Goal: Task Accomplishment & Management: Use online tool/utility

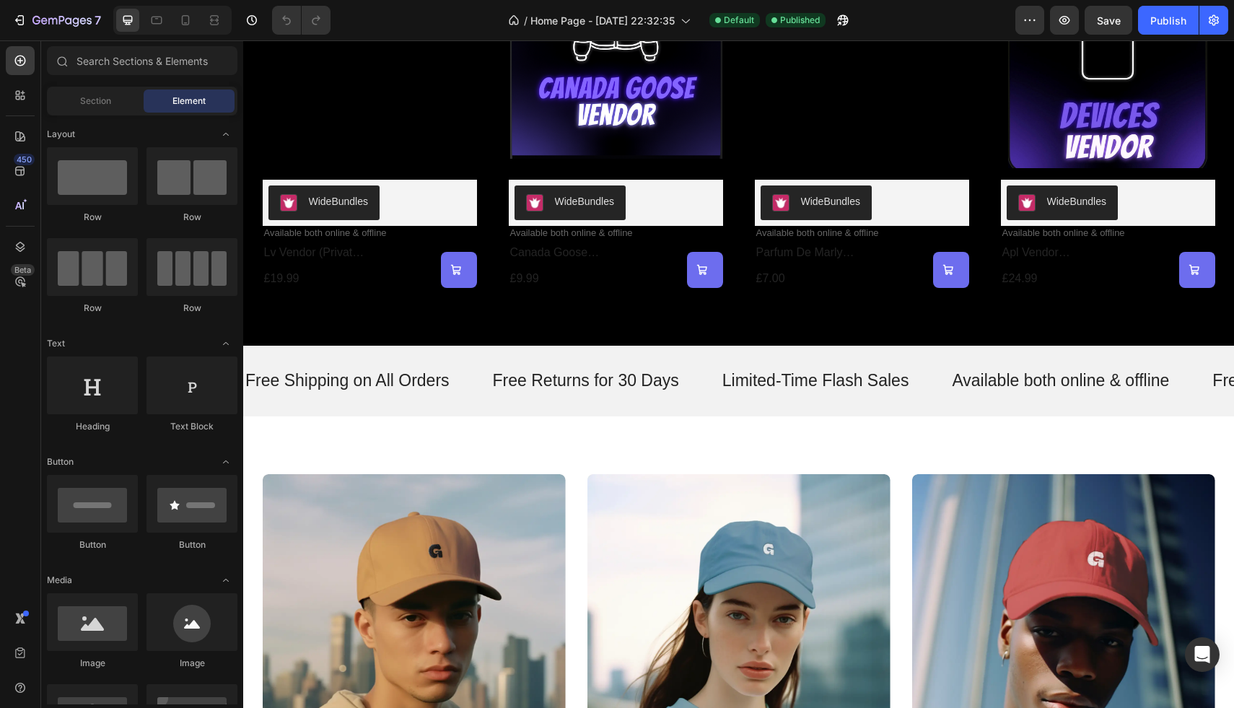
scroll to position [352, 0]
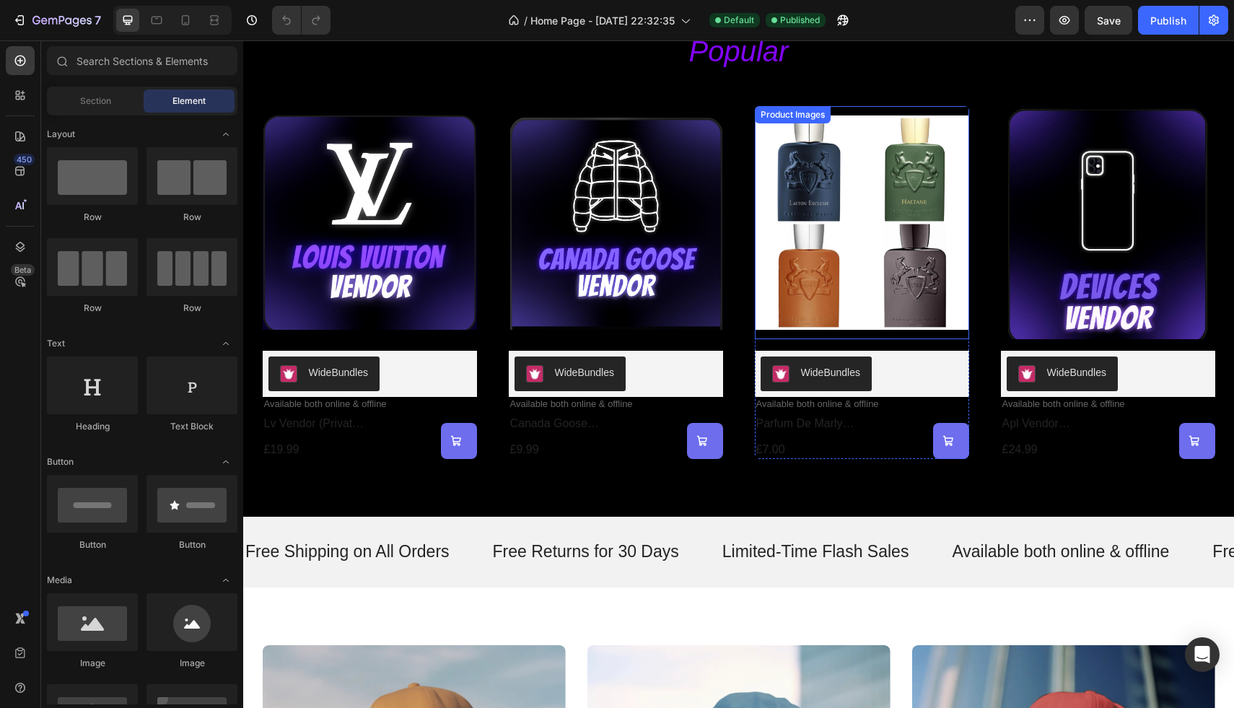
click at [830, 268] on img at bounding box center [862, 222] width 214 height 233
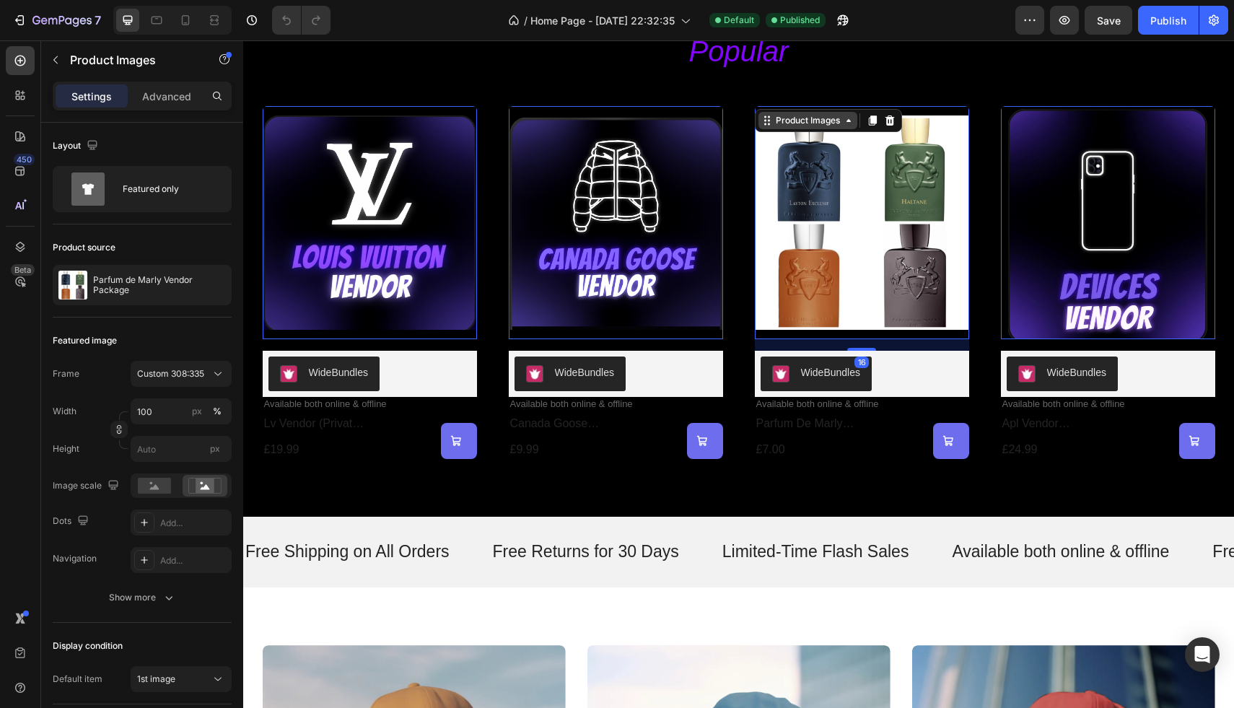
click at [824, 121] on div "Product Images" at bounding box center [808, 120] width 70 height 13
click at [853, 212] on img at bounding box center [862, 222] width 214 height 233
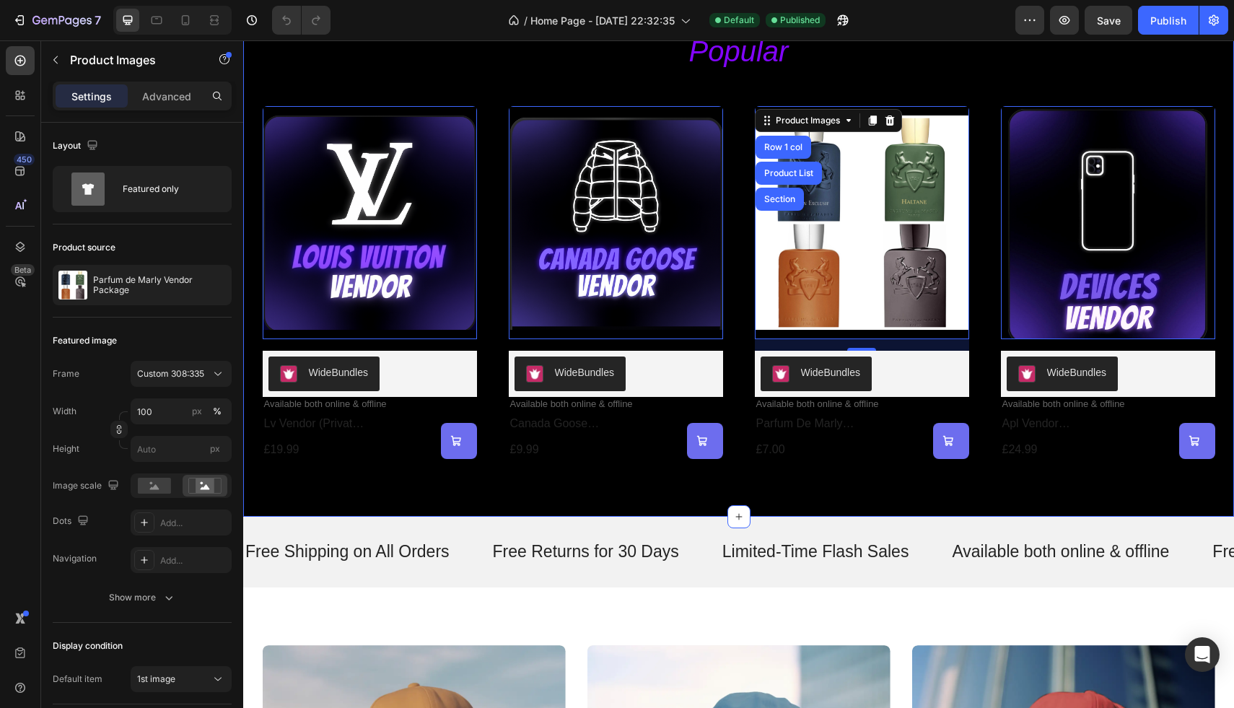
click at [575, 484] on div "popular Heading Product Images 0 WideBundles WideBundles Available both online …" at bounding box center [738, 245] width 990 height 544
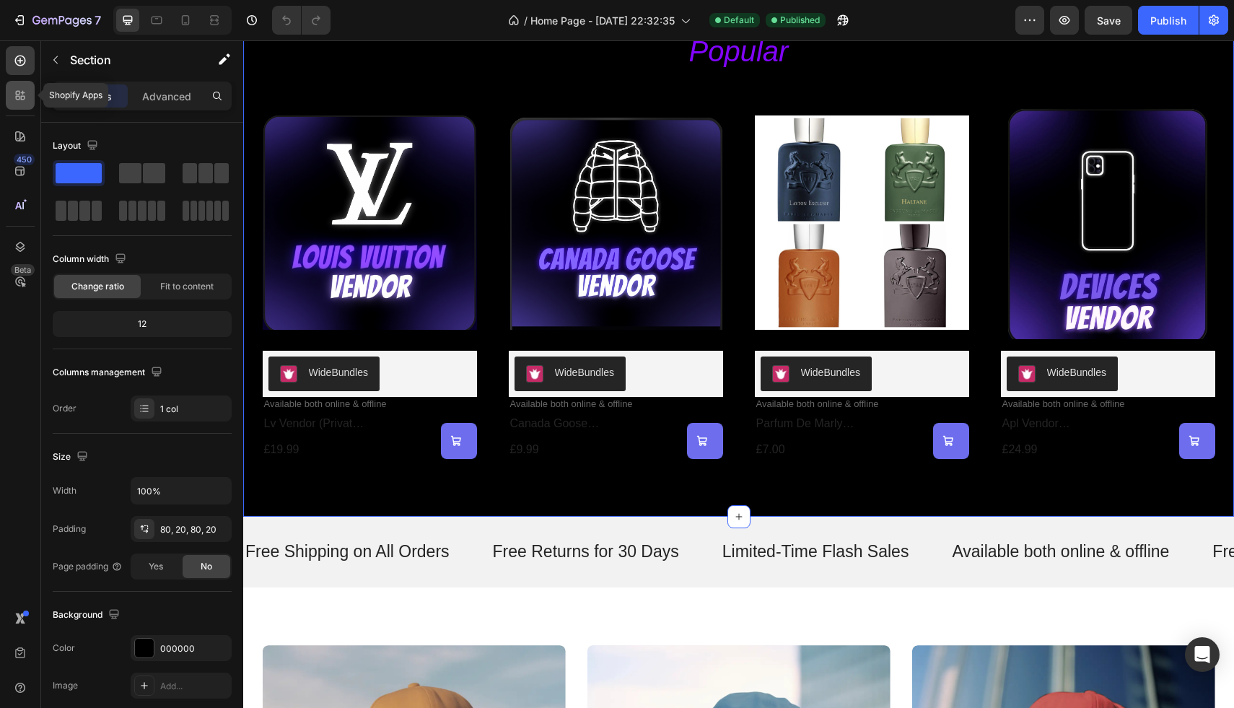
click at [14, 107] on div at bounding box center [20, 95] width 29 height 29
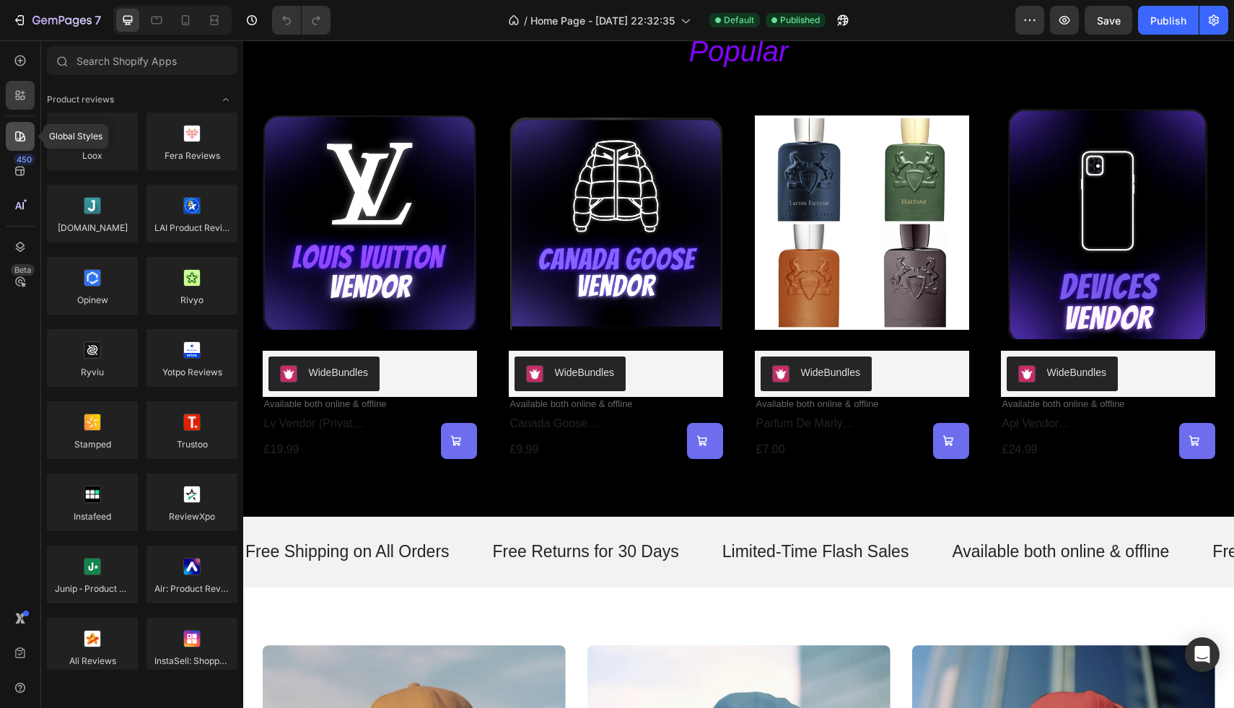
click at [17, 136] on icon at bounding box center [20, 136] width 14 height 14
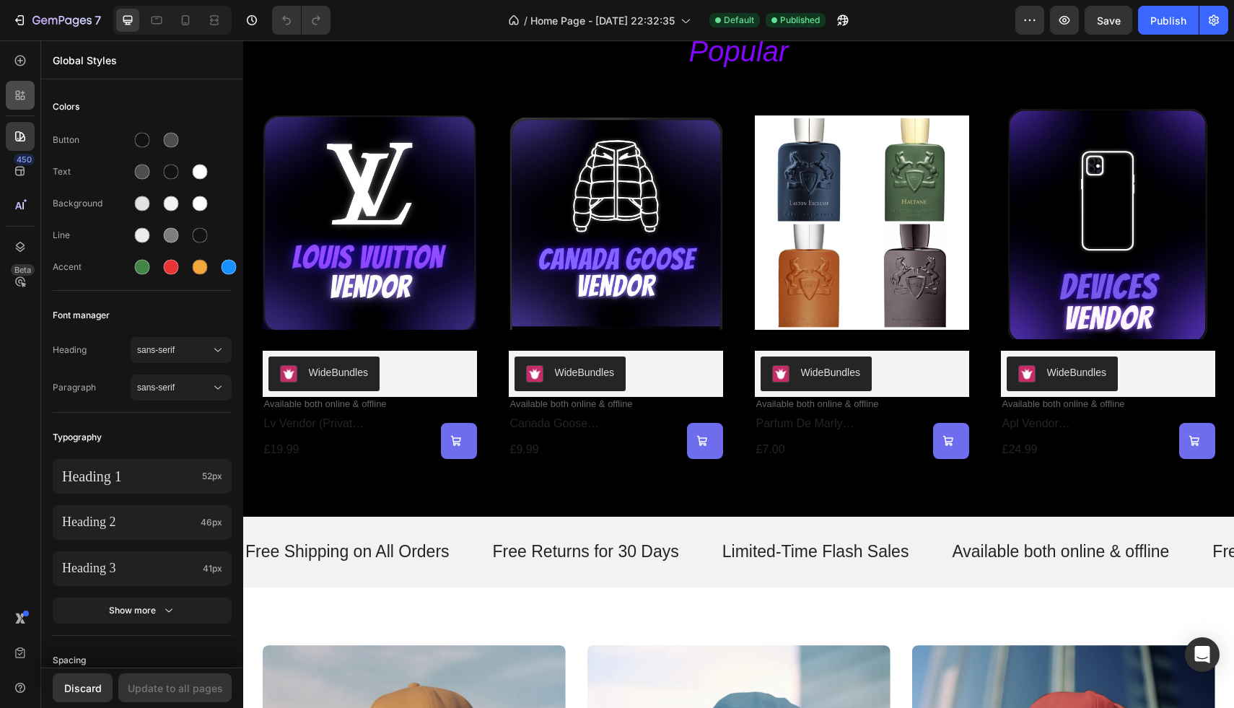
click at [10, 108] on div at bounding box center [20, 95] width 29 height 29
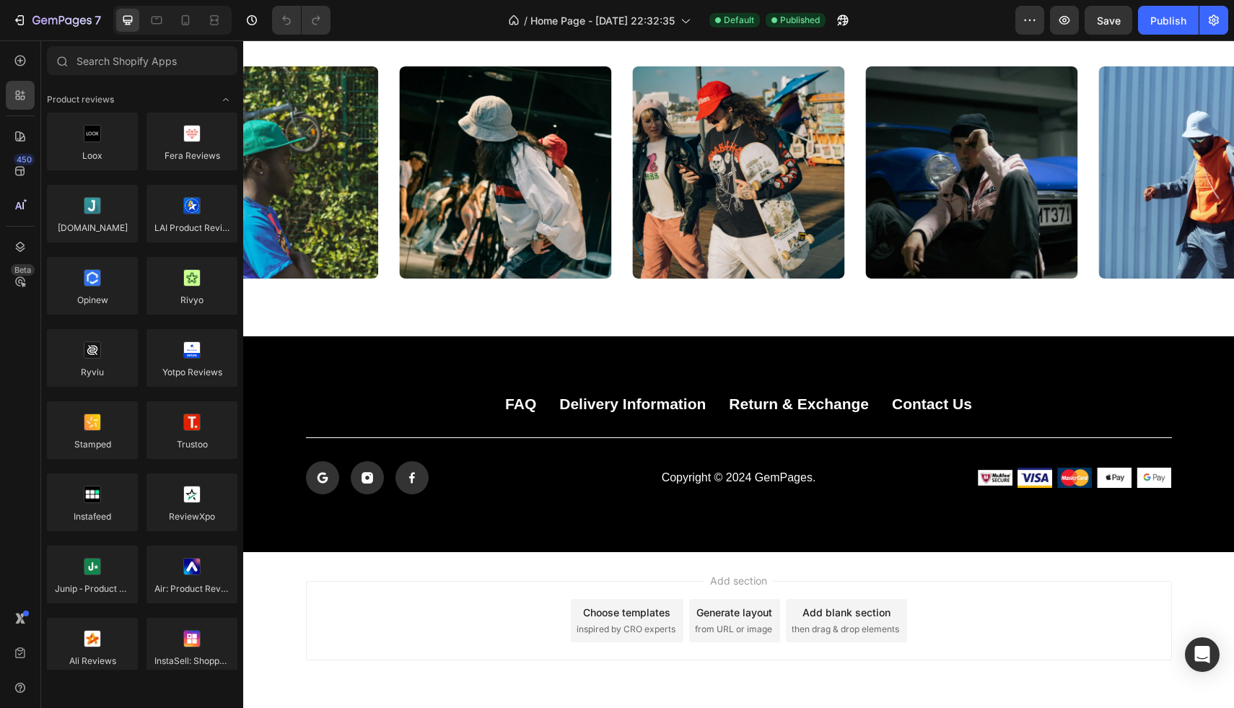
scroll to position [3788, 0]
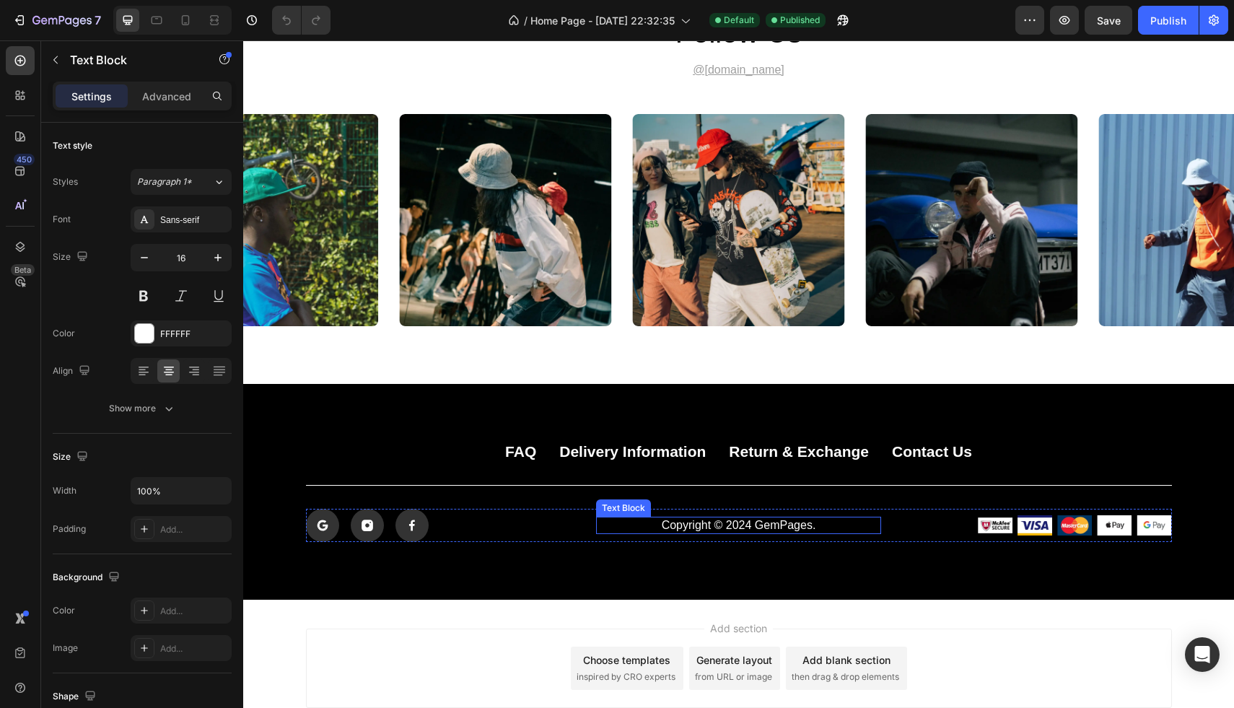
click at [732, 529] on p "Copyright © 2024 GemPages." at bounding box center [738, 525] width 282 height 15
click at [713, 495] on div at bounding box center [709, 502] width 17 height 17
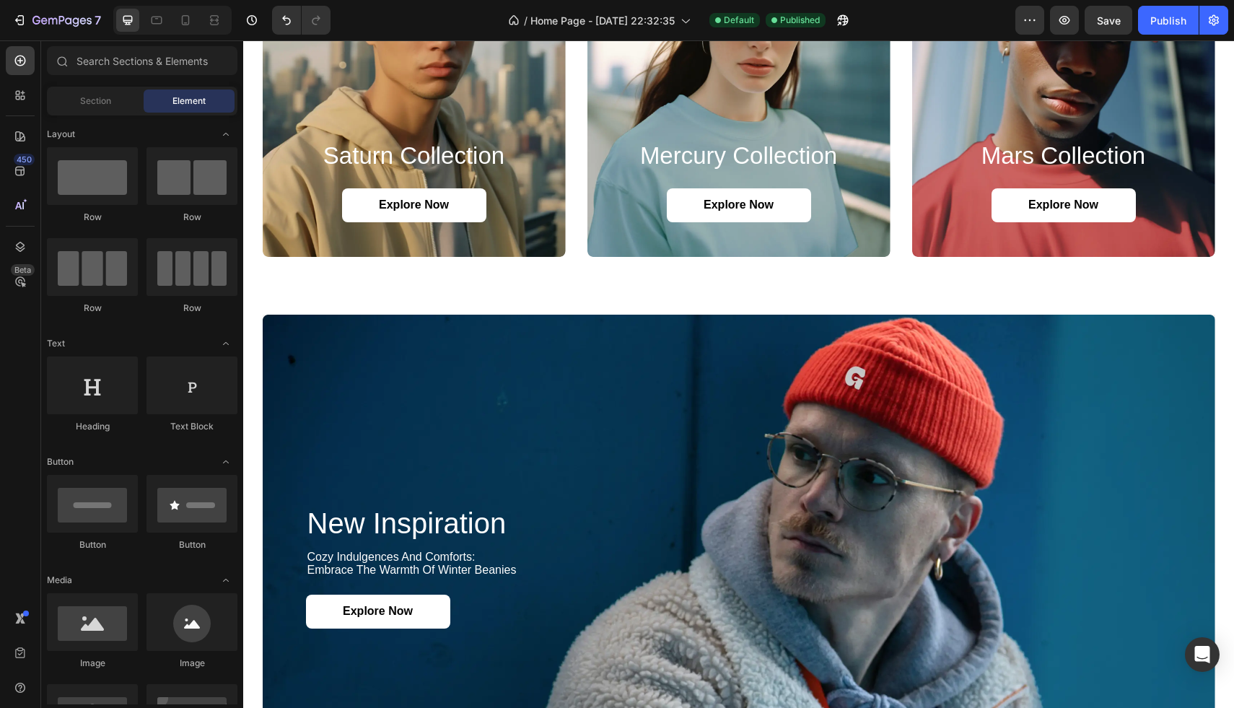
scroll to position [805, 0]
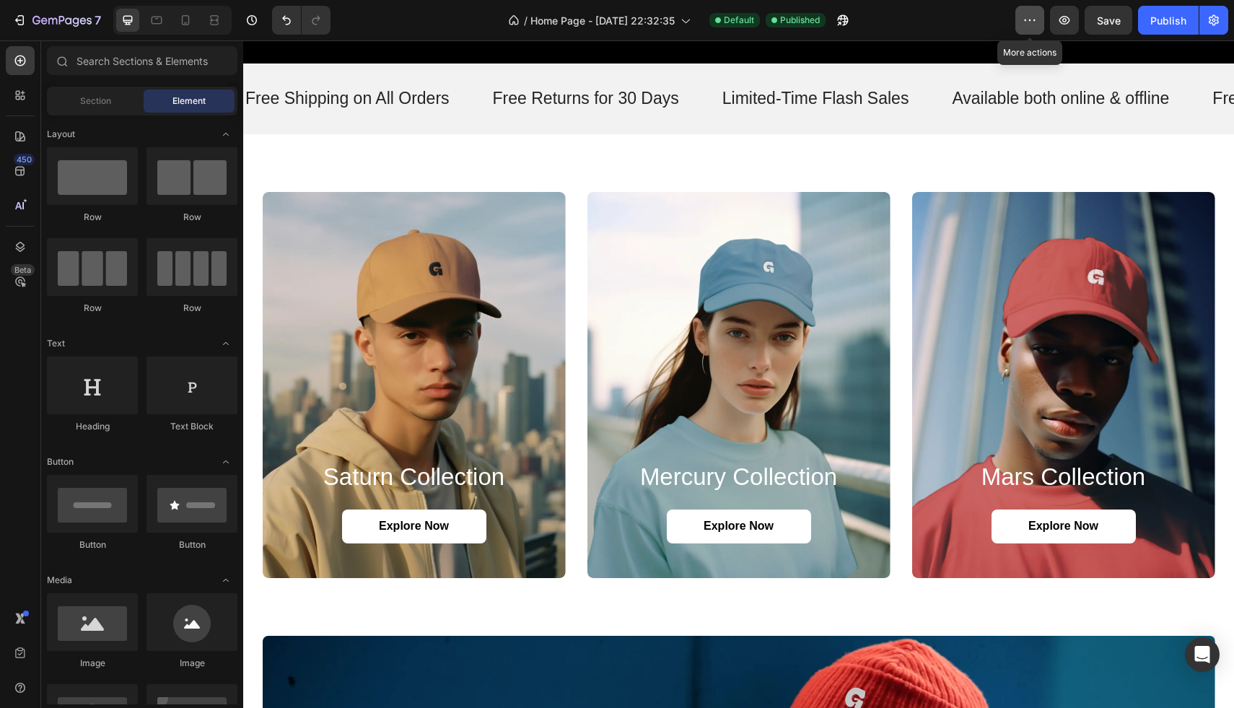
click at [1032, 23] on icon "button" at bounding box center [1029, 20] width 14 height 14
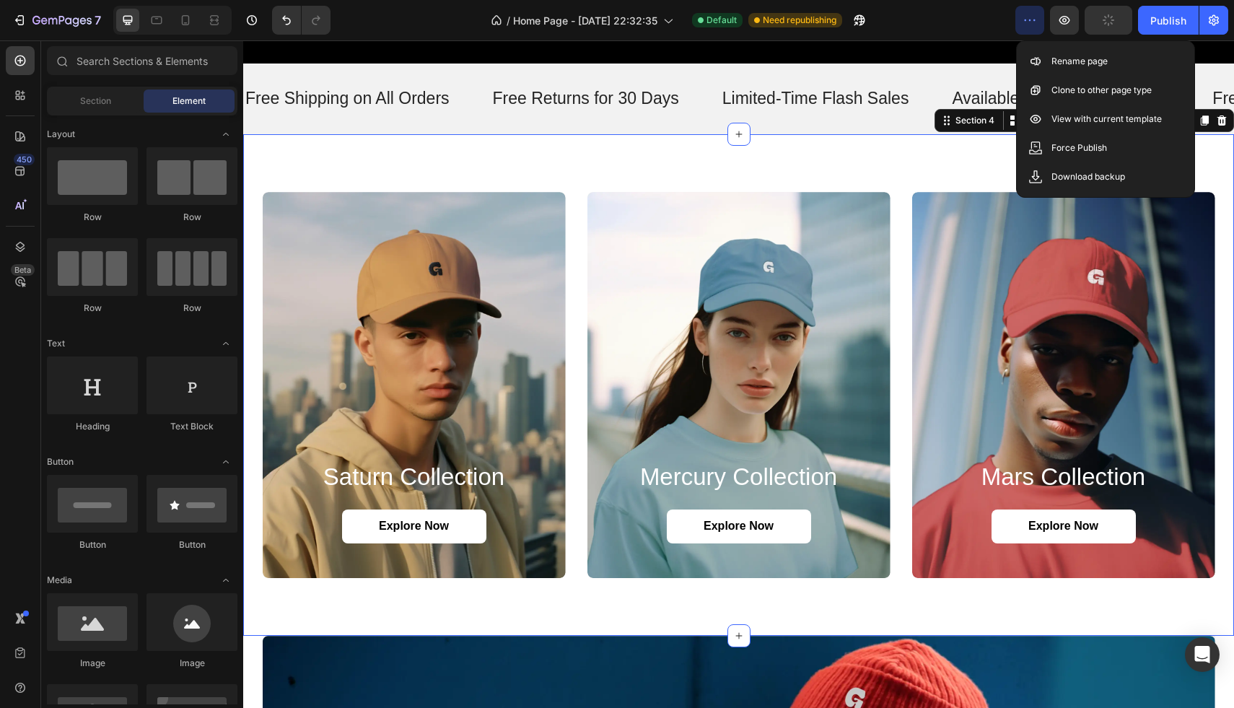
click at [966, 147] on div "saturn collection Heading Explore Now Button Hero Banner mercury collection Hea…" at bounding box center [738, 384] width 990 height 501
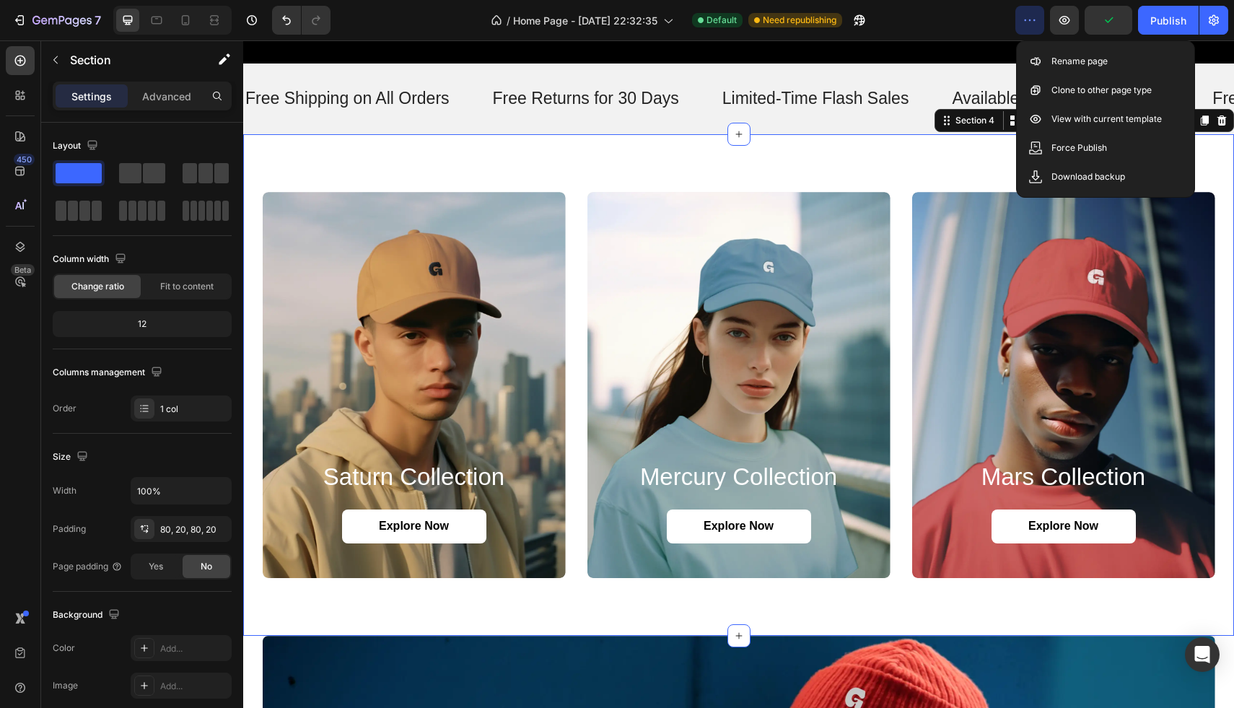
click at [907, 160] on div "saturn collection Heading Explore Now Button Hero Banner mercury collection Hea…" at bounding box center [738, 384] width 990 height 501
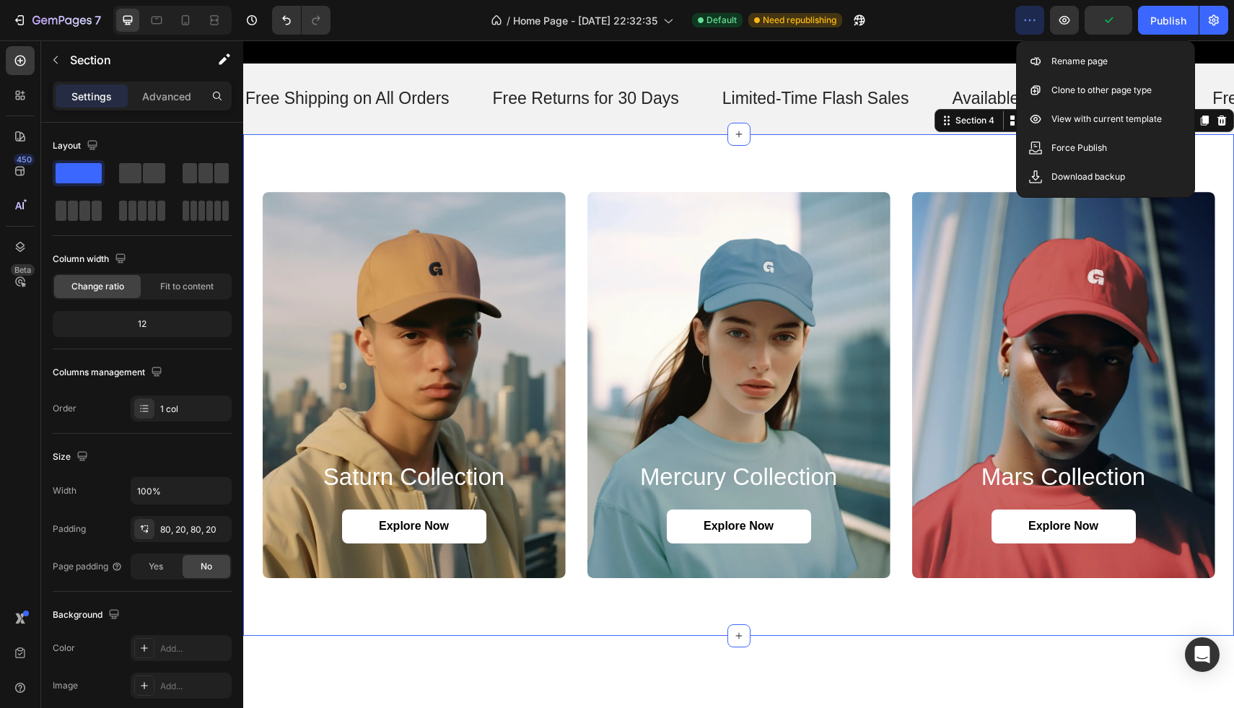
scroll to position [548, 0]
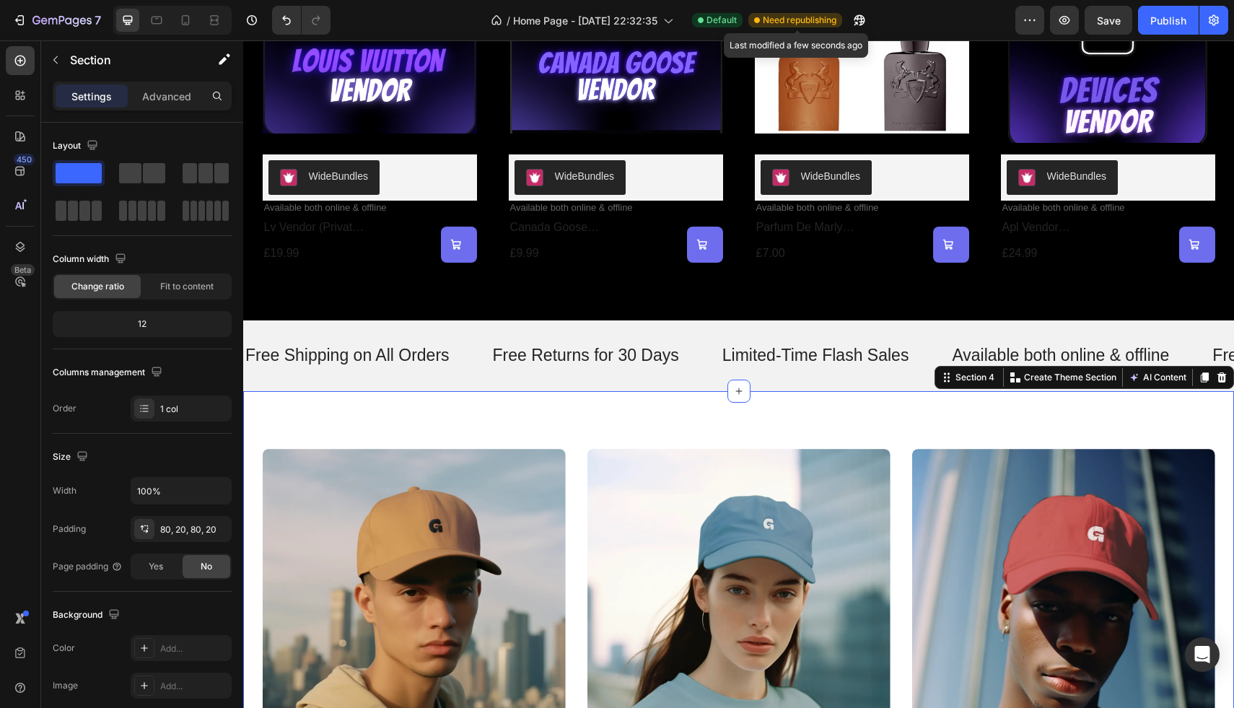
click at [800, 20] on span "Need republishing" at bounding box center [800, 20] width 74 height 13
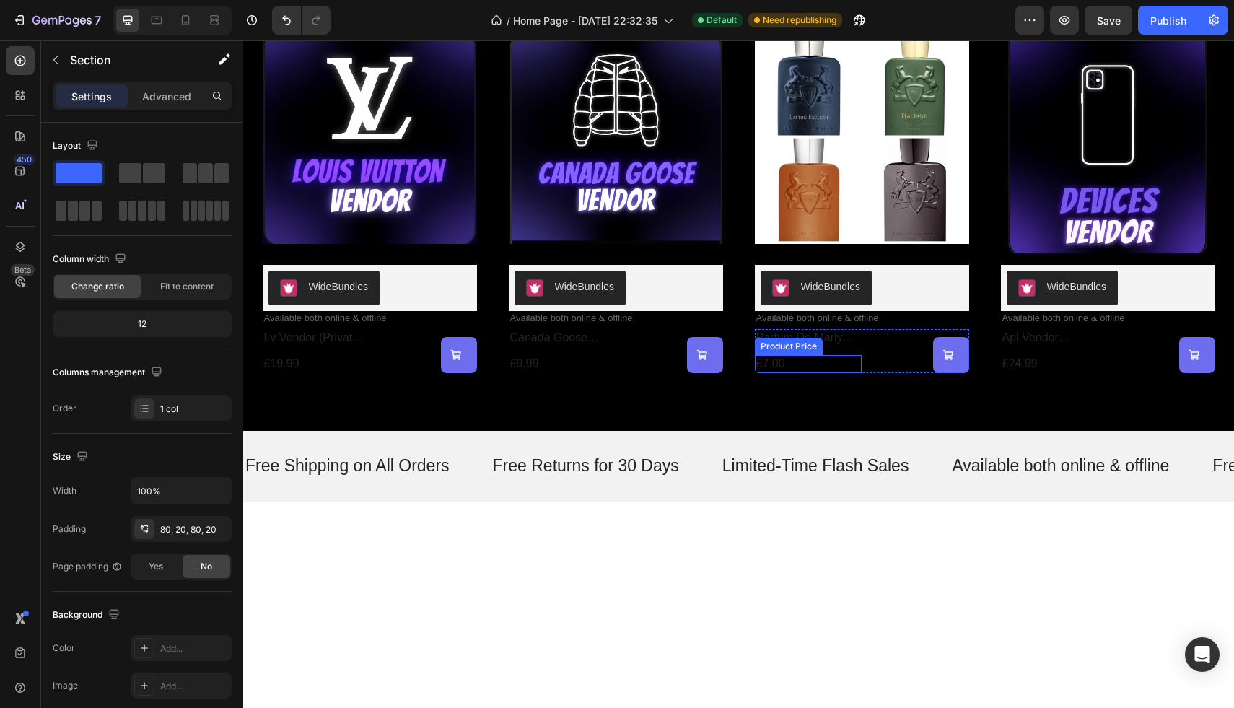
scroll to position [0, 0]
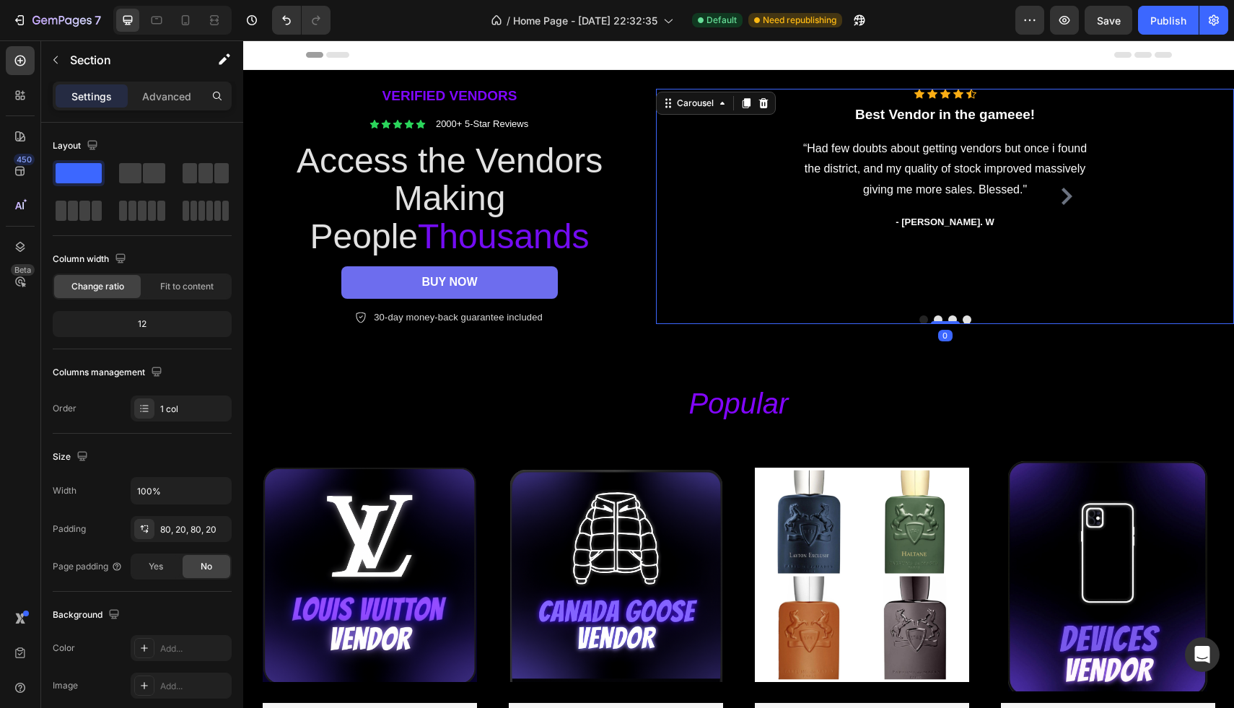
click at [1062, 193] on icon "Carousel Next Arrow" at bounding box center [1066, 196] width 17 height 17
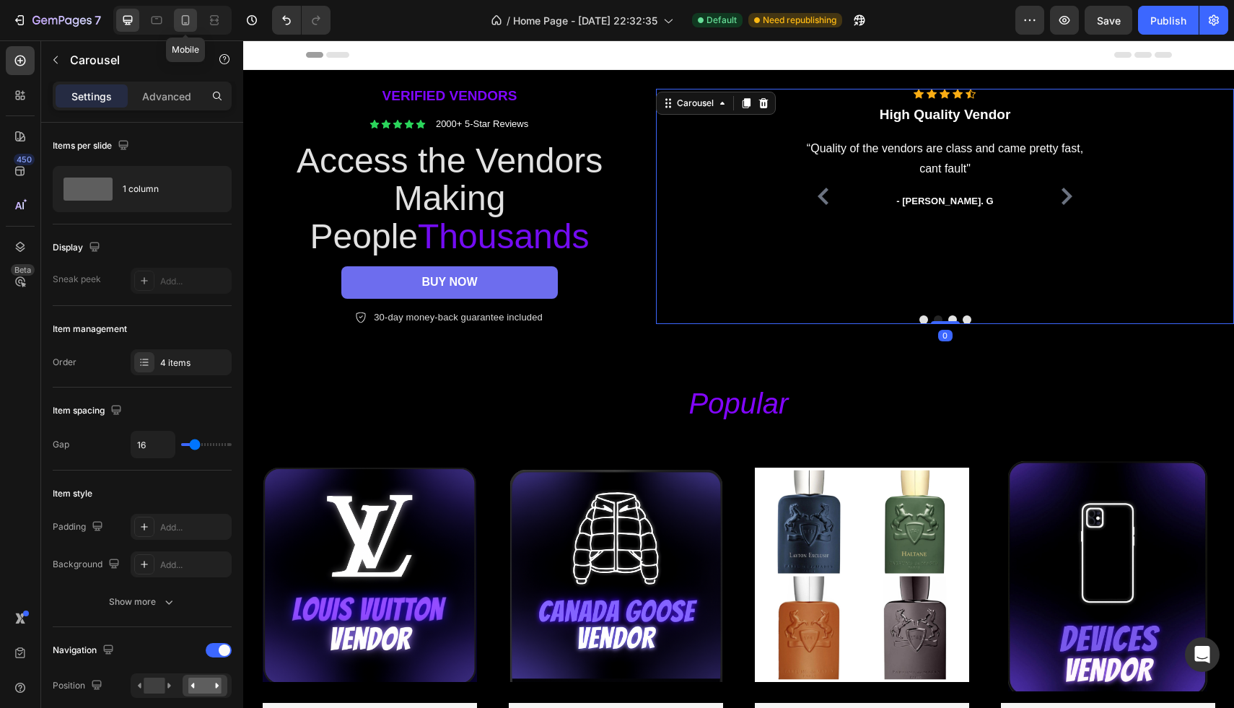
click at [193, 24] on div at bounding box center [185, 20] width 23 height 23
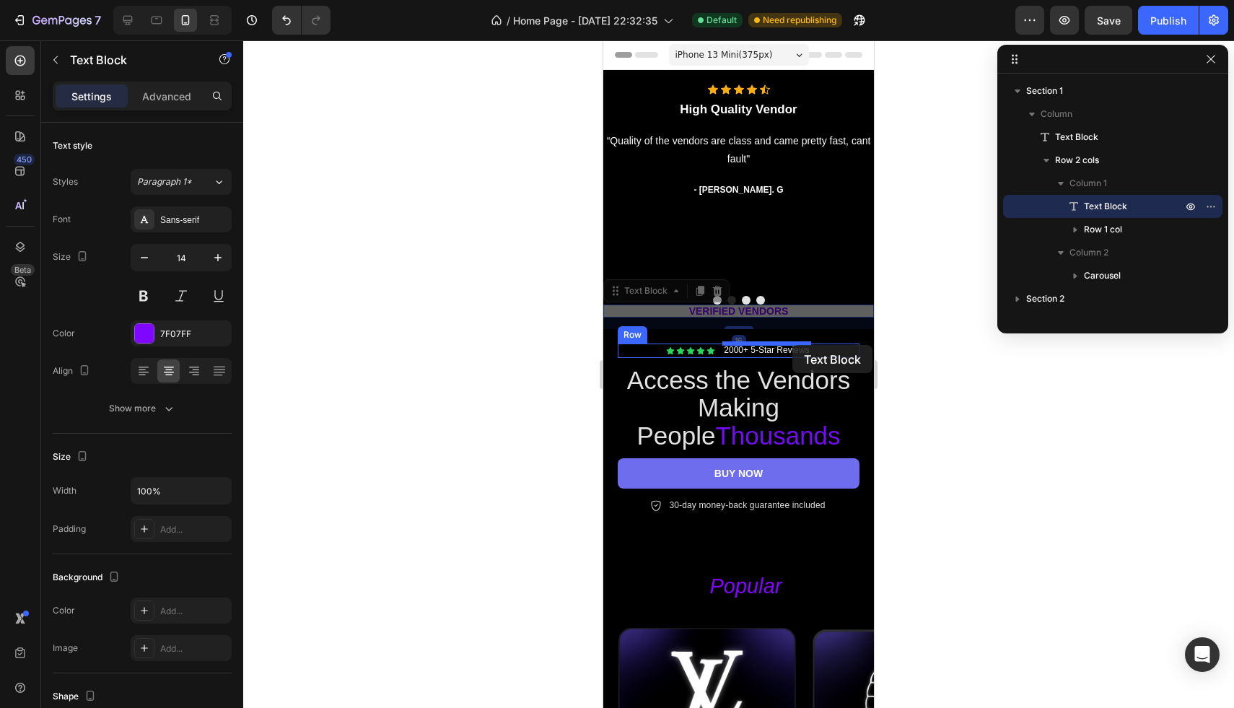
drag, startPoint x: 792, startPoint y: 305, endPoint x: 792, endPoint y: 343, distance: 37.5
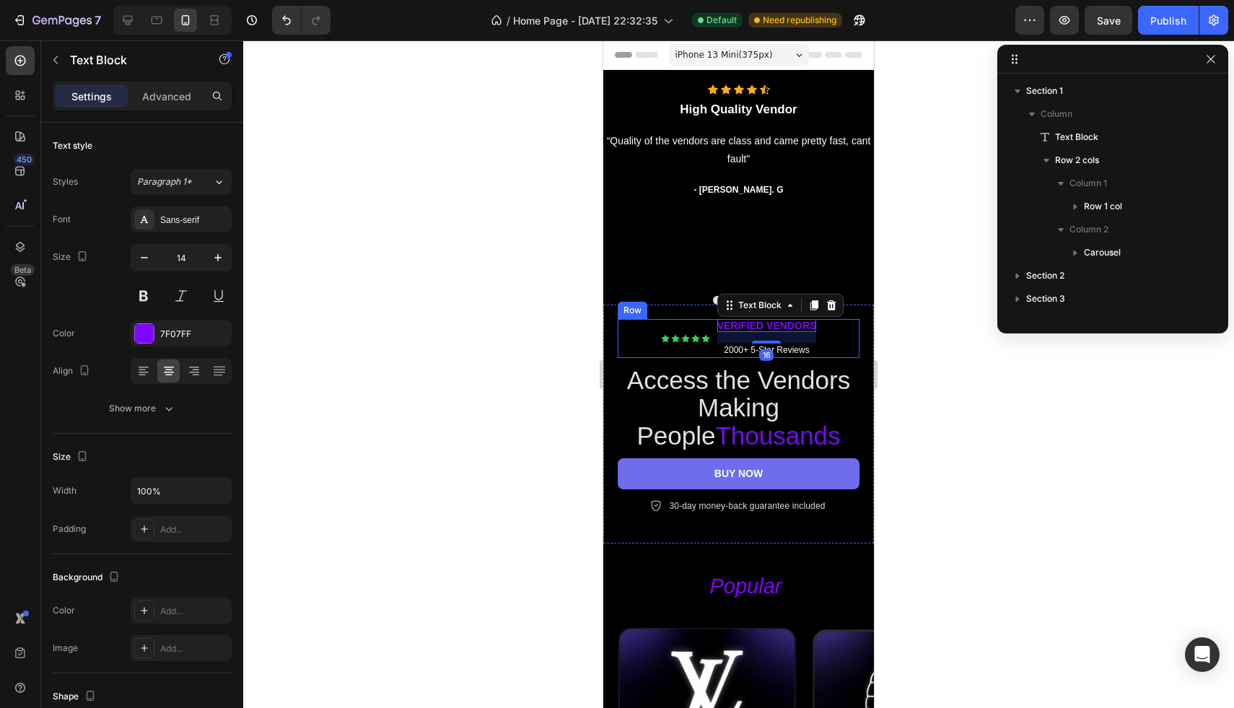
click at [834, 343] on div "Icon Icon Icon Icon Icon Icon List Verified vendors Text Block 16 2000+ 5-Star …" at bounding box center [739, 338] width 242 height 39
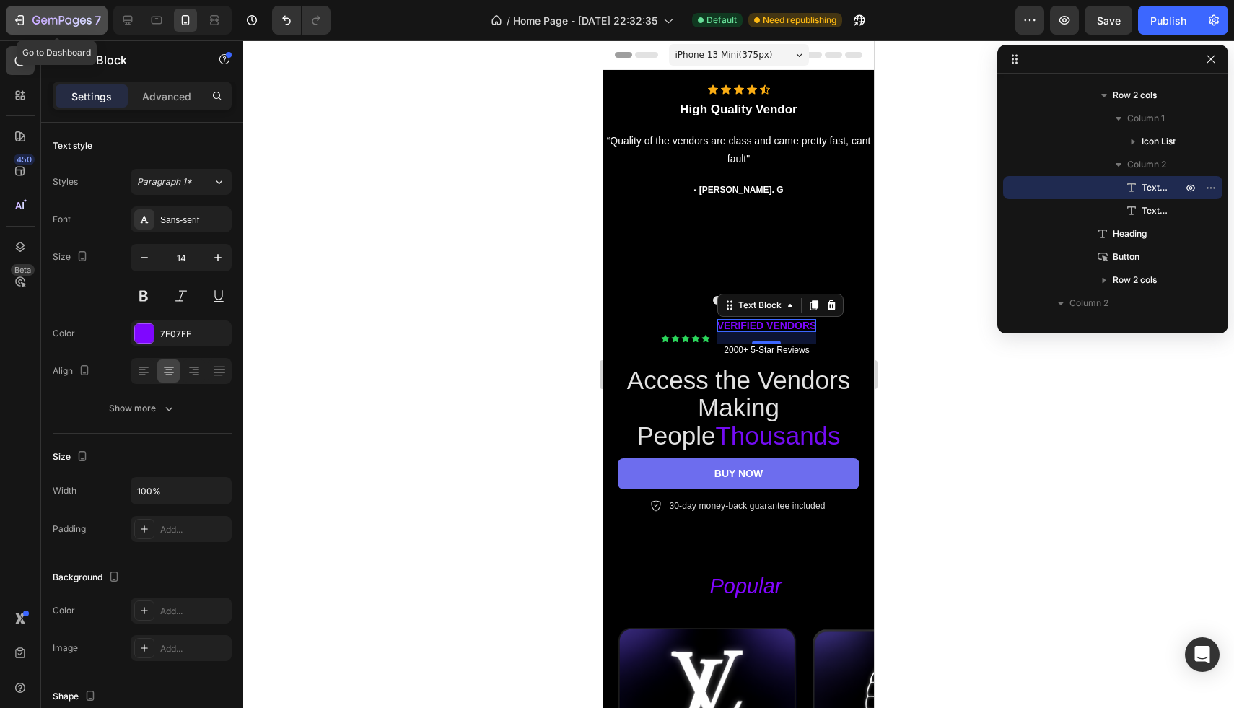
click at [22, 21] on icon "button" at bounding box center [19, 20] width 14 height 14
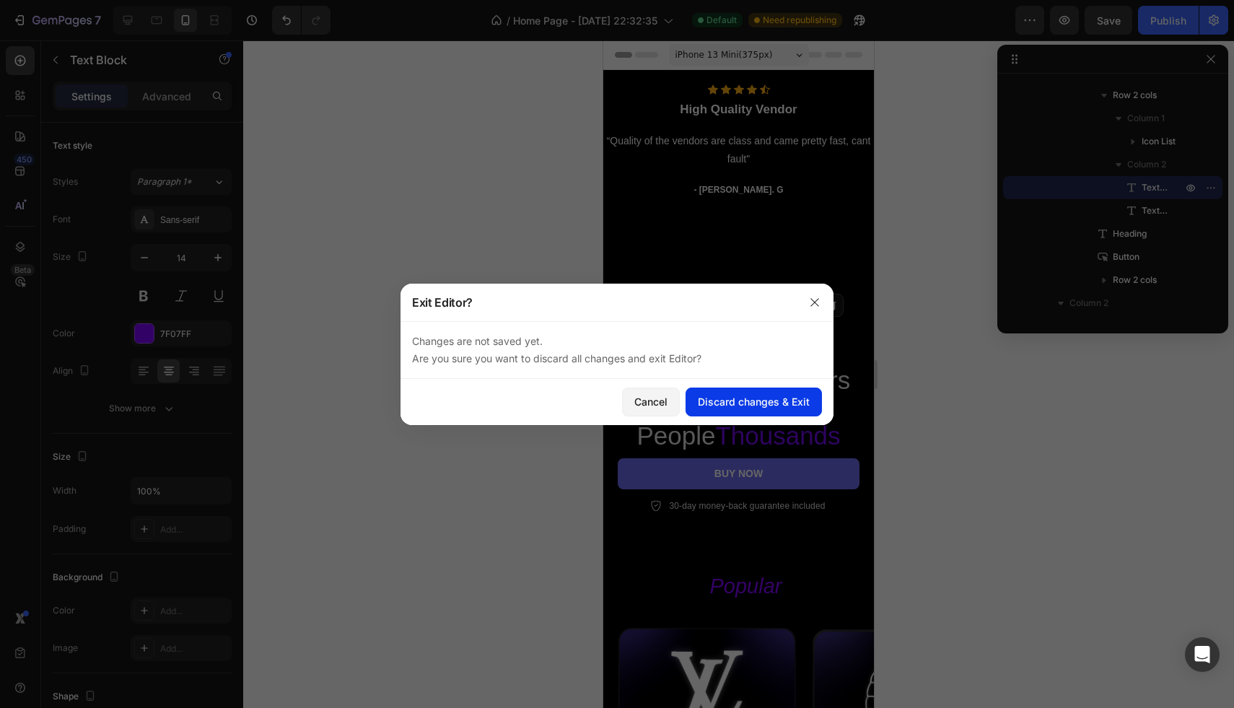
click at [781, 400] on div "Discard changes & Exit" at bounding box center [754, 401] width 112 height 15
